Goal: Navigation & Orientation: Go to known website

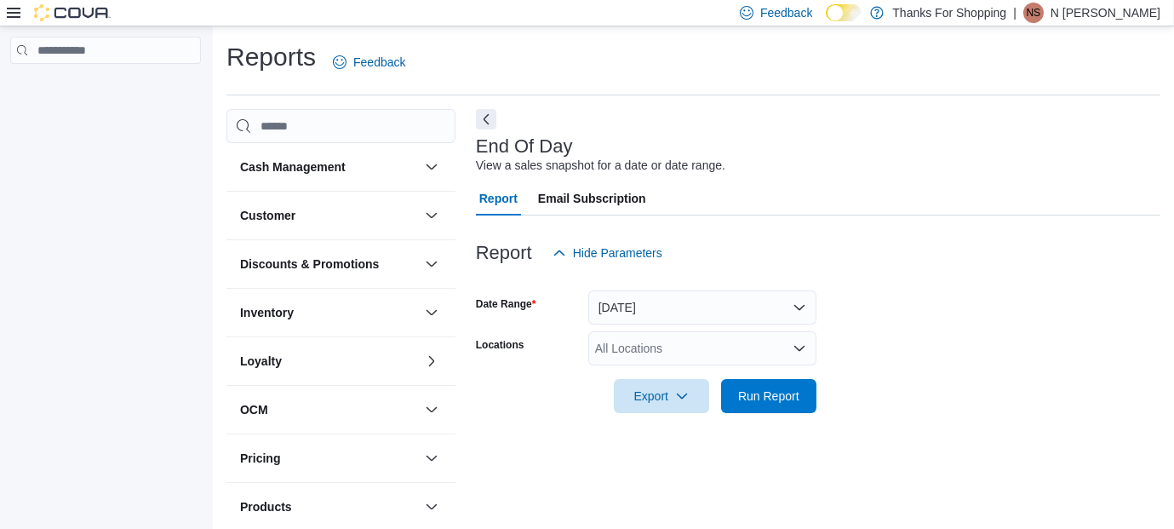
scroll to position [24, 0]
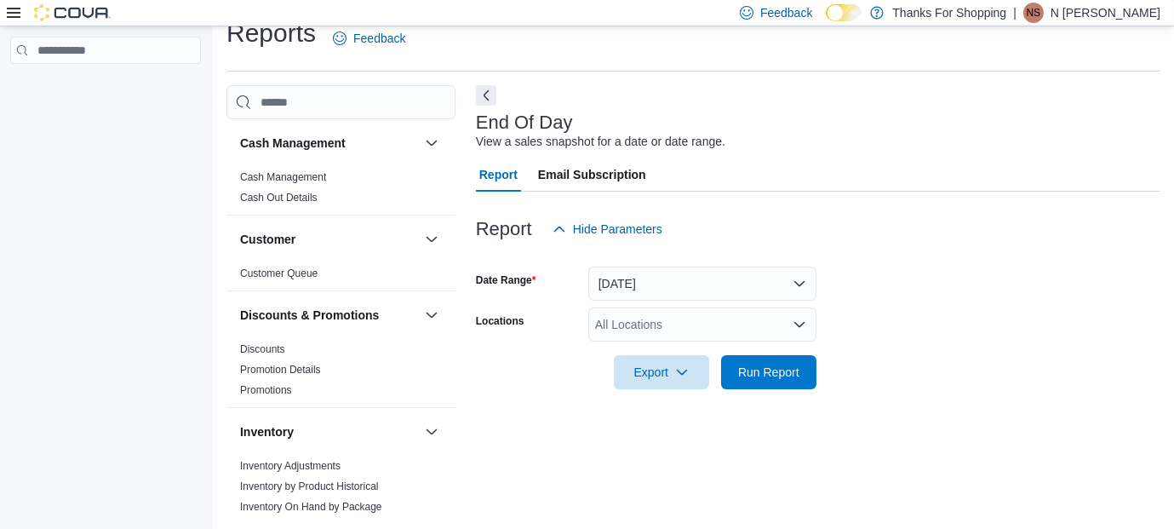
click at [1149, 9] on p "N Spence" at bounding box center [1106, 13] width 110 height 20
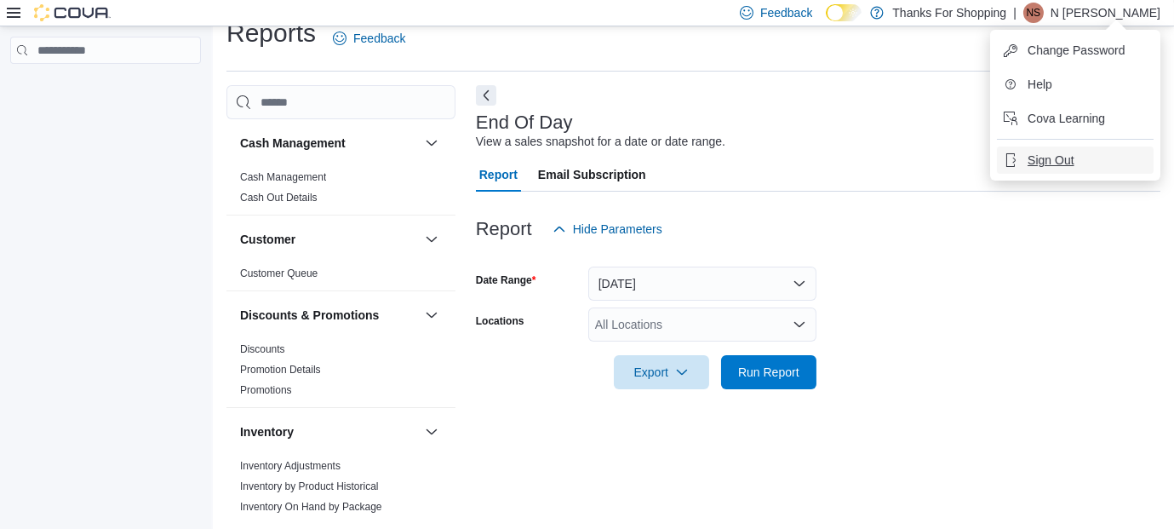
click at [1078, 158] on button "Sign Out" at bounding box center [1075, 159] width 157 height 27
